Goal: Transaction & Acquisition: Download file/media

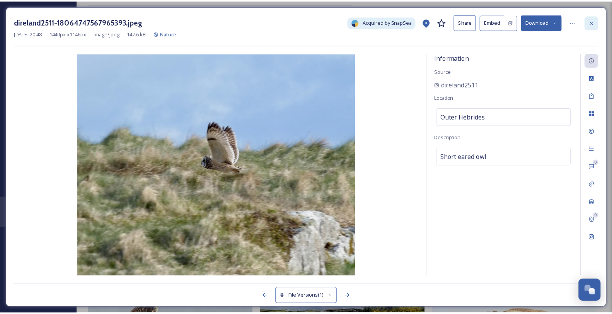
scroll to position [544, 0]
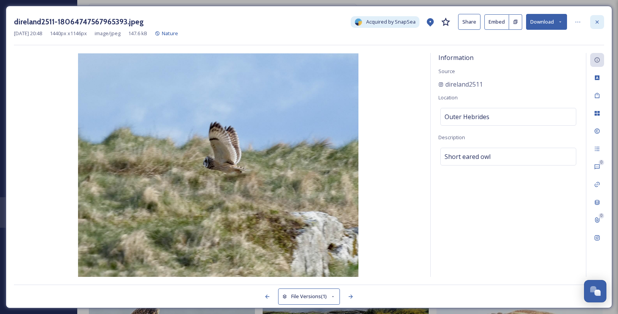
click at [592, 24] on div at bounding box center [598, 22] width 14 height 14
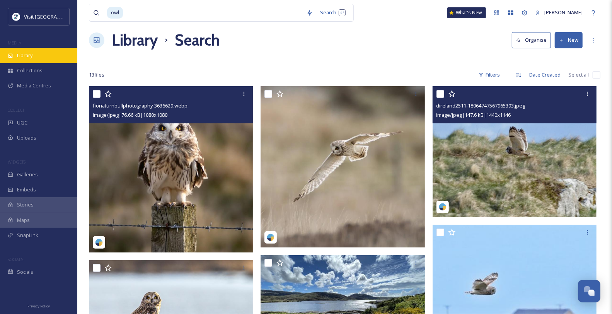
click at [45, 63] on div "Library" at bounding box center [38, 55] width 77 height 15
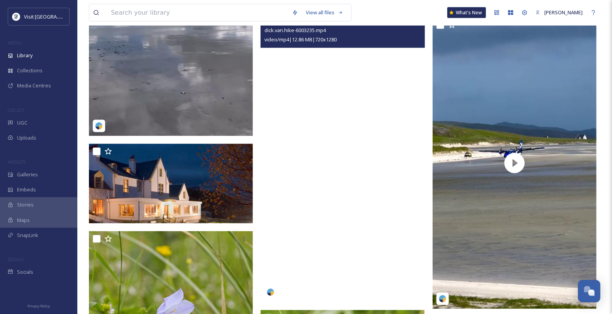
scroll to position [730, 0]
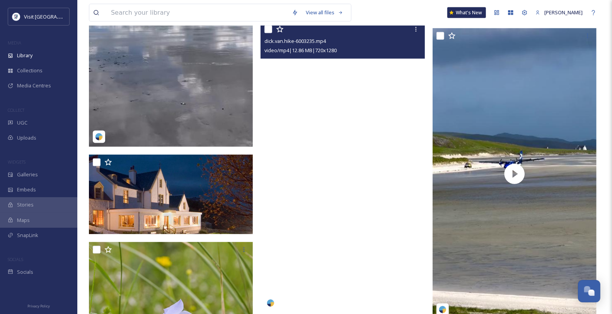
click at [333, 185] on video "dick.van.hike-6003235.mp4" at bounding box center [342, 167] width 164 height 291
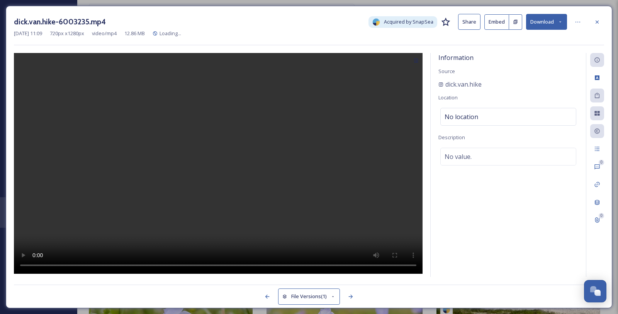
click at [560, 22] on icon at bounding box center [560, 21] width 5 height 5
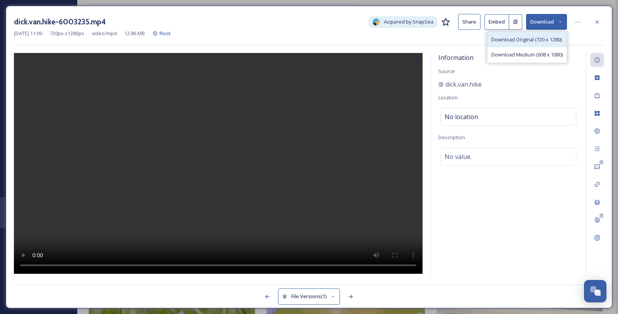
click at [540, 43] on span "Download Original (720 x 1280)" at bounding box center [527, 39] width 70 height 7
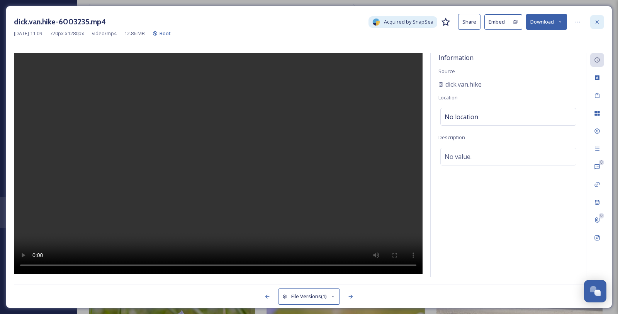
click at [596, 22] on icon at bounding box center [597, 22] width 6 height 6
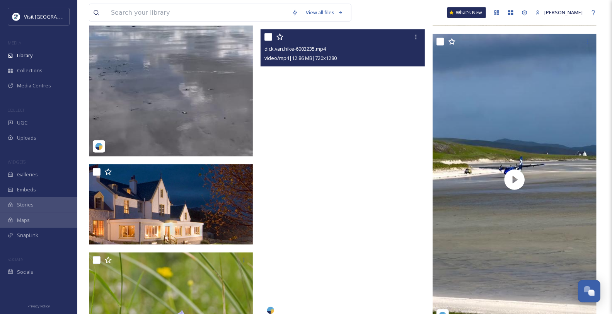
click at [346, 190] on video "dick.van.hike-6003235.mp4" at bounding box center [342, 174] width 164 height 291
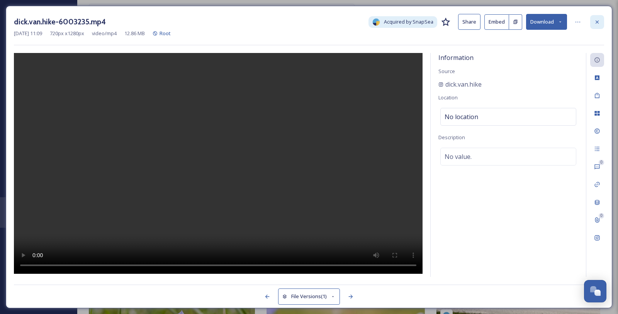
click at [595, 23] on icon at bounding box center [597, 22] width 6 height 6
